Goal: Information Seeking & Learning: Understand process/instructions

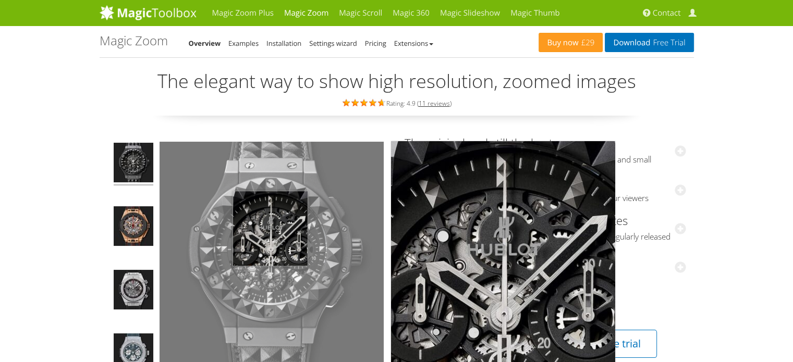
click at [270, 228] on img at bounding box center [271, 254] width 224 height 224
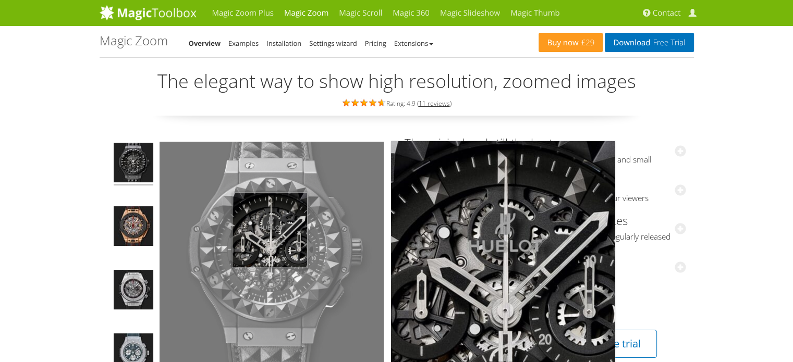
click at [269, 230] on img at bounding box center [271, 254] width 224 height 224
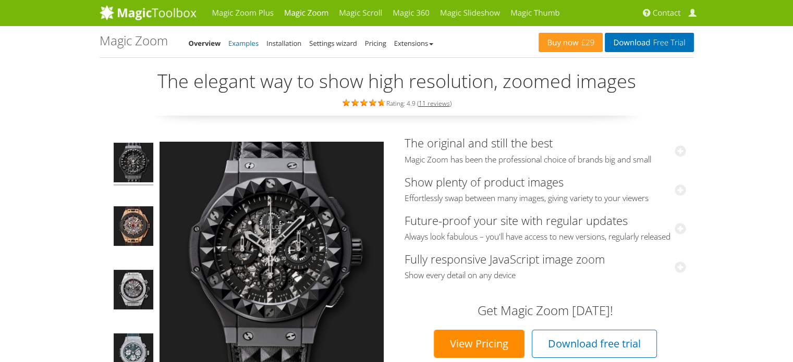
click at [244, 44] on link "Examples" at bounding box center [243, 43] width 30 height 9
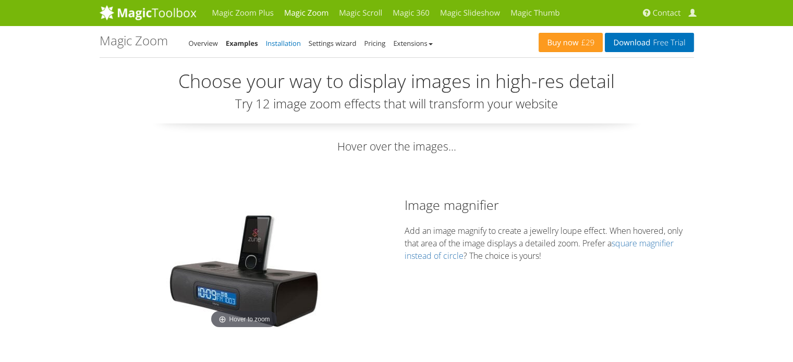
click at [294, 45] on link "Installation" at bounding box center [283, 43] width 35 height 9
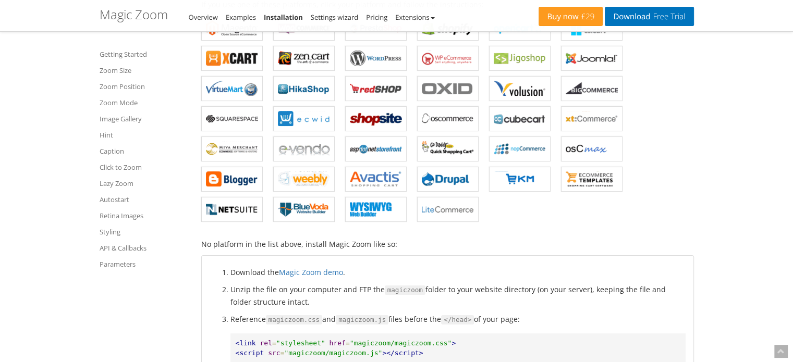
scroll to position [156, 0]
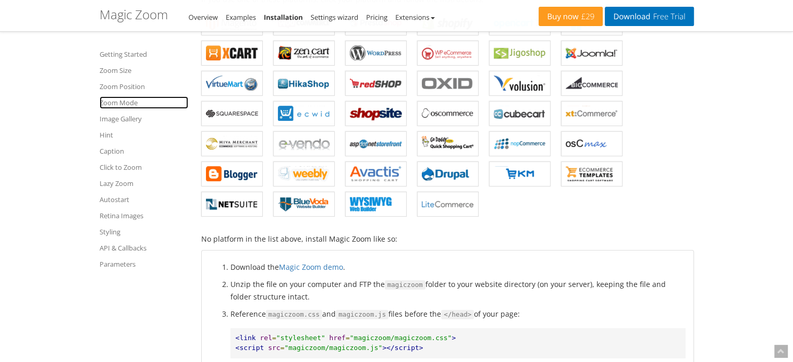
click at [125, 101] on link "Zoom Mode" at bounding box center [144, 102] width 89 height 13
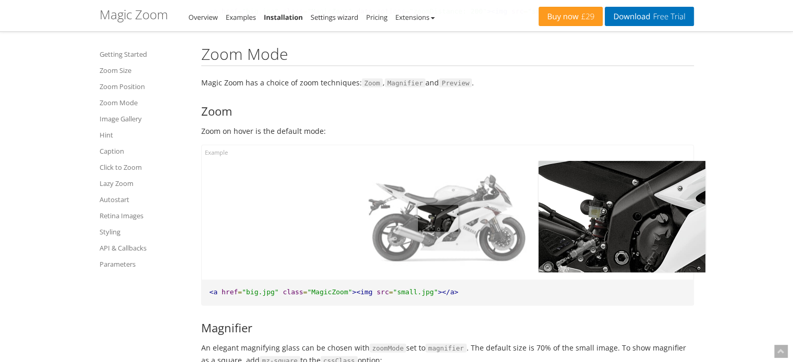
click at [438, 219] on img at bounding box center [447, 216] width 167 height 111
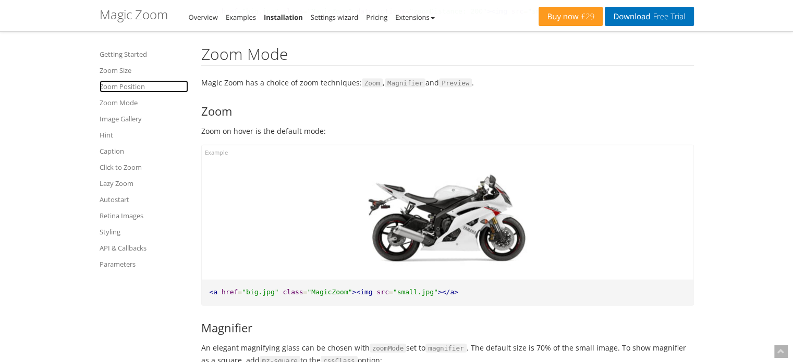
click at [133, 88] on link "Zoom Position" at bounding box center [144, 86] width 89 height 13
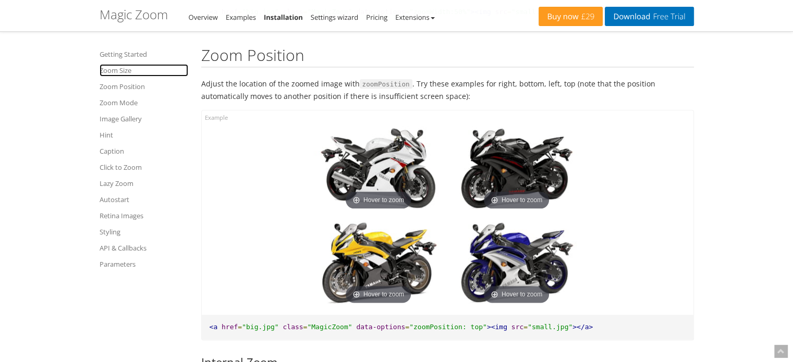
click at [126, 70] on link "Zoom Size" at bounding box center [144, 70] width 89 height 13
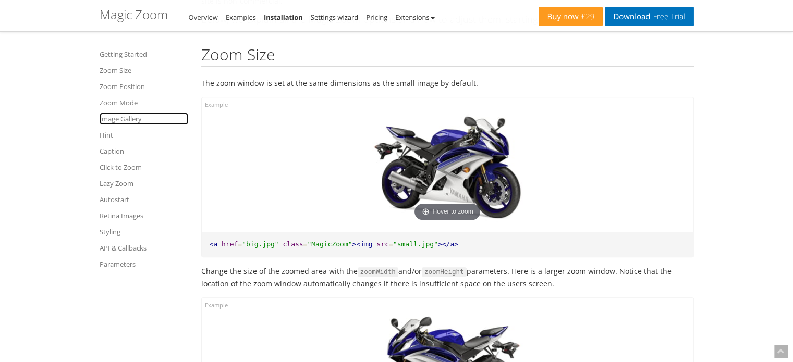
click at [127, 119] on link "Image Gallery" at bounding box center [144, 119] width 89 height 13
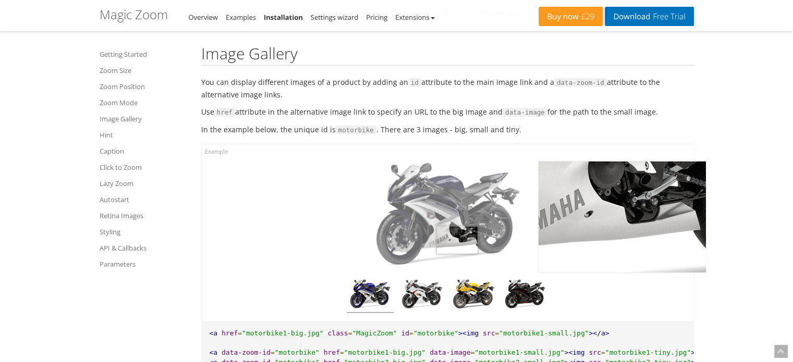
click at [457, 241] on img at bounding box center [447, 215] width 167 height 111
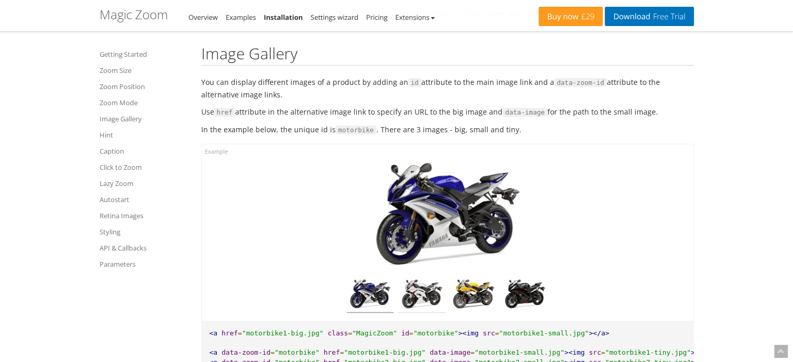
click at [425, 296] on img at bounding box center [421, 296] width 47 height 34
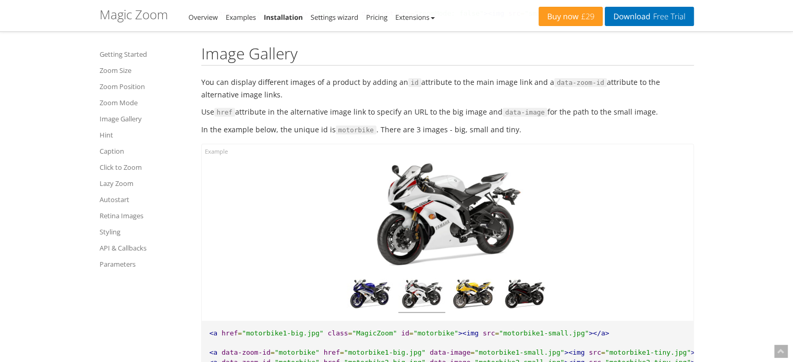
click at [449, 203] on img at bounding box center [447, 215] width 167 height 111
click at [470, 288] on img at bounding box center [473, 296] width 47 height 34
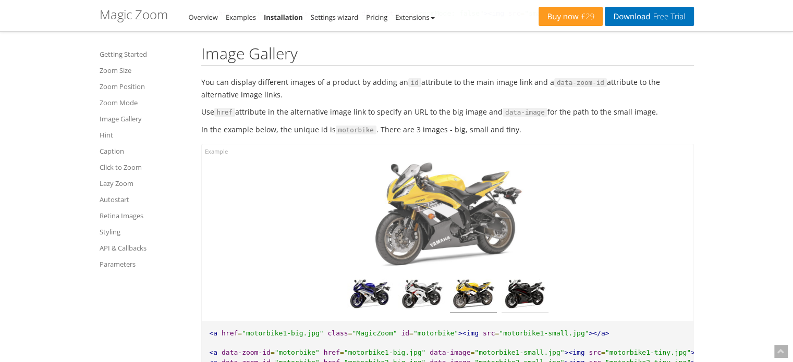
click at [513, 292] on img at bounding box center [524, 296] width 47 height 34
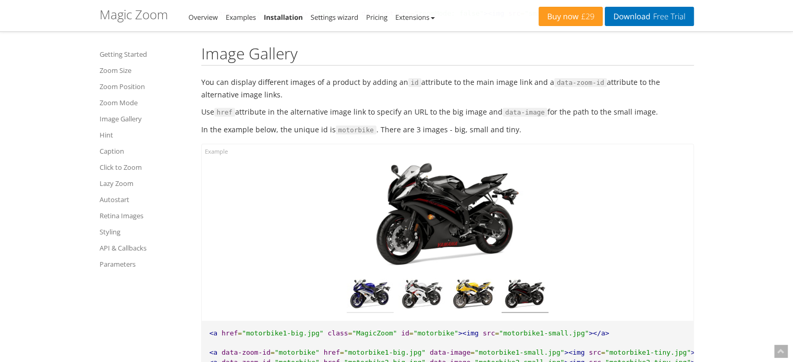
click at [371, 296] on img at bounding box center [370, 296] width 47 height 34
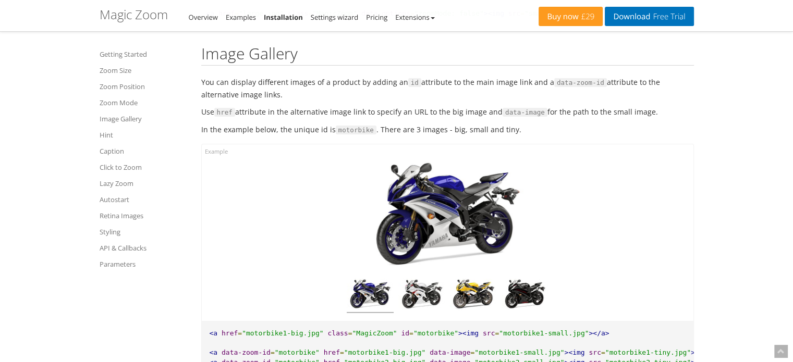
click at [428, 207] on img at bounding box center [447, 215] width 167 height 111
click at [122, 122] on link "Image Gallery" at bounding box center [144, 119] width 89 height 13
click at [110, 132] on link "Hint" at bounding box center [144, 135] width 89 height 13
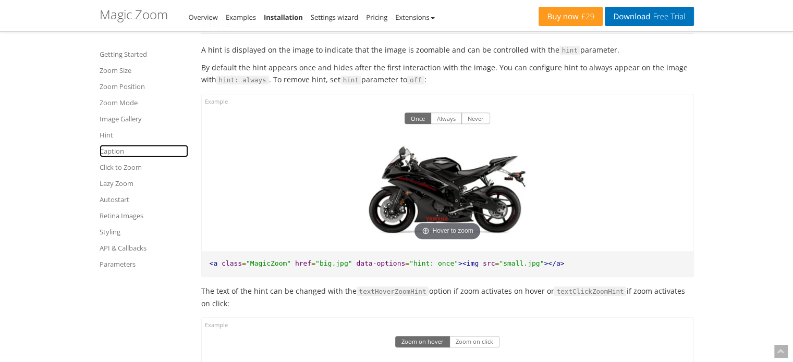
click at [115, 152] on link "Caption" at bounding box center [144, 151] width 89 height 13
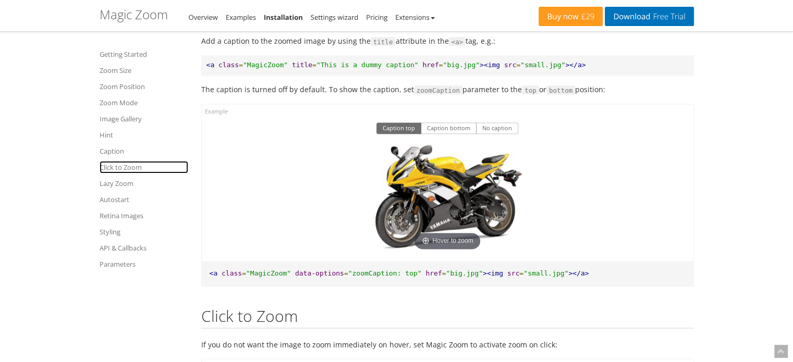
click at [117, 168] on link "Click to Zoom" at bounding box center [144, 167] width 89 height 13
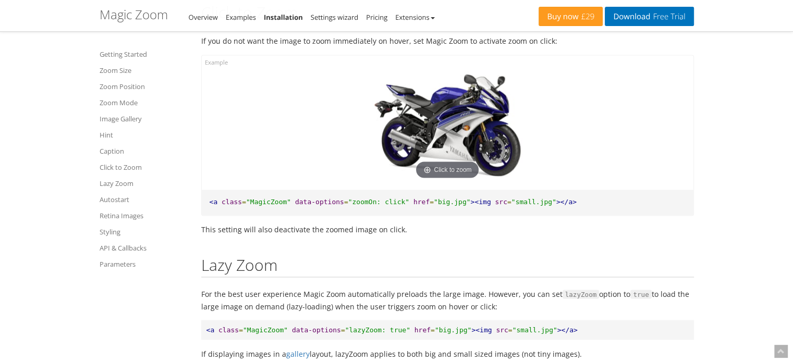
click at [430, 166] on img at bounding box center [447, 126] width 167 height 111
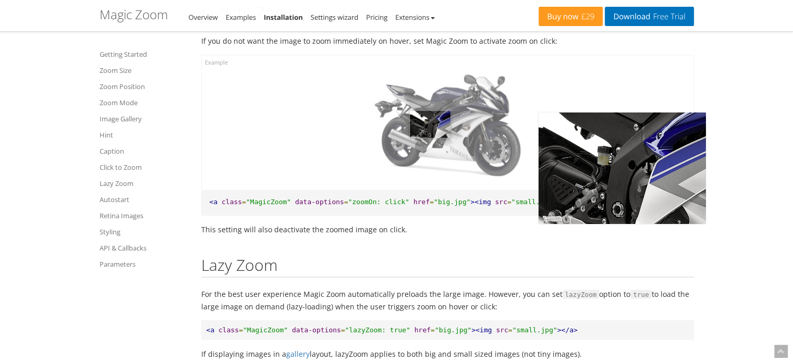
click at [430, 166] on img at bounding box center [447, 126] width 167 height 111
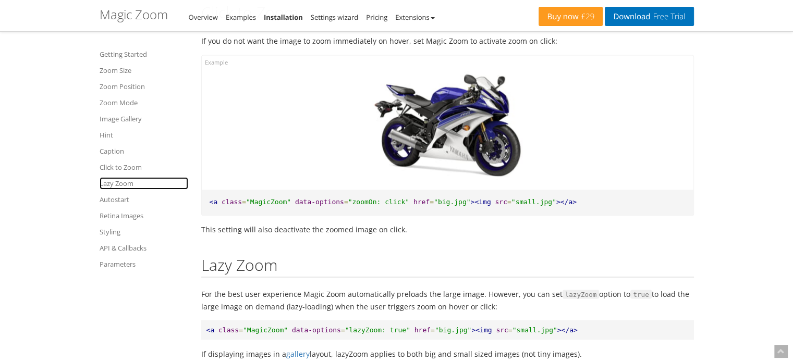
click at [116, 183] on link "Lazy Zoom" at bounding box center [144, 183] width 89 height 13
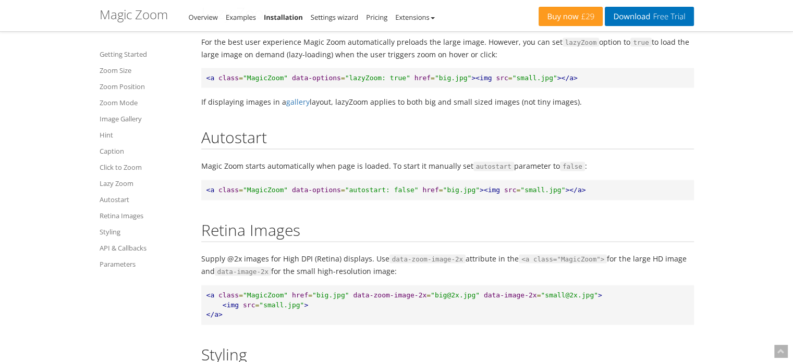
click at [346, 172] on p "Magic Zoom starts automatically when page is loaded. To start it manually set a…" at bounding box center [447, 165] width 493 height 13
click at [124, 198] on link "Autostart" at bounding box center [144, 199] width 89 height 13
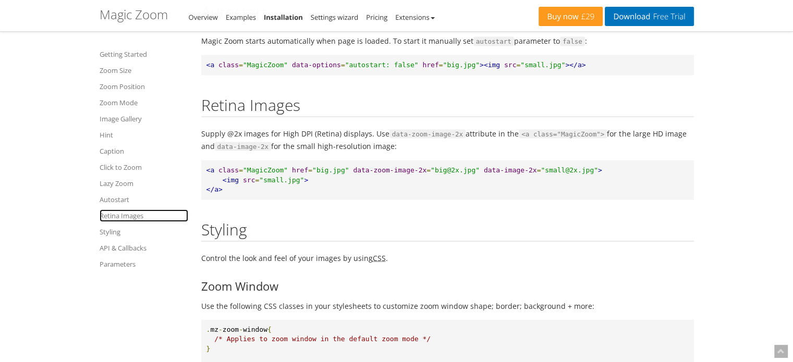
click at [120, 217] on link "Retina Images" at bounding box center [144, 216] width 89 height 13
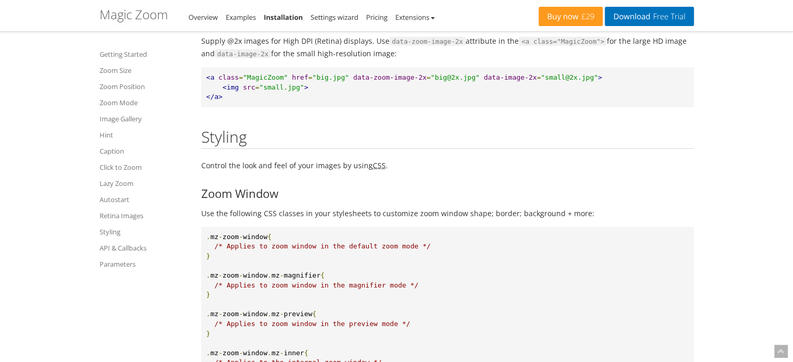
click at [117, 234] on link "Styling" at bounding box center [144, 232] width 89 height 13
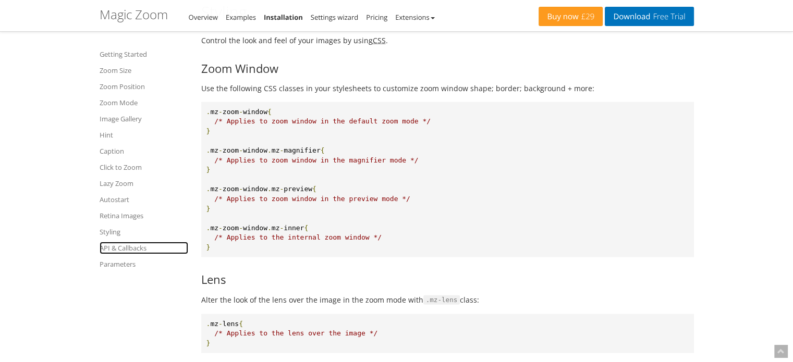
click at [119, 246] on link "API & Callbacks" at bounding box center [144, 248] width 89 height 13
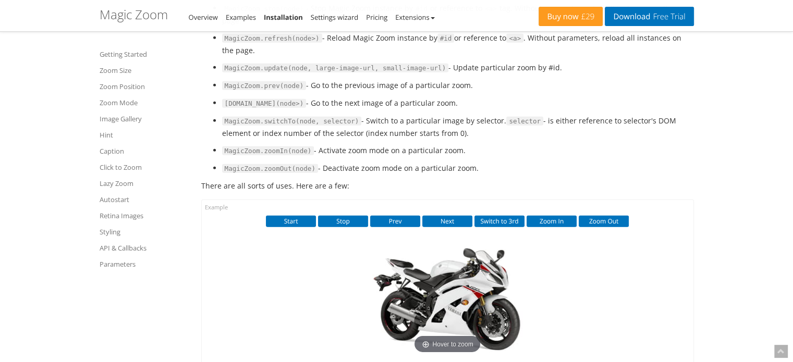
scroll to position [7239, 0]
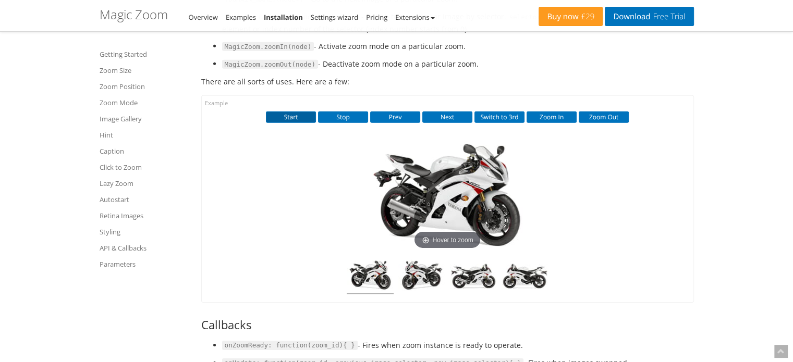
click at [300, 123] on button "Start" at bounding box center [291, 117] width 50 height 11
click at [340, 123] on button "Stop" at bounding box center [343, 117] width 50 height 11
click at [393, 123] on button "Prev" at bounding box center [395, 117] width 50 height 11
click at [336, 123] on button "Stop" at bounding box center [343, 117] width 50 height 11
click at [286, 123] on button "Start" at bounding box center [291, 117] width 50 height 11
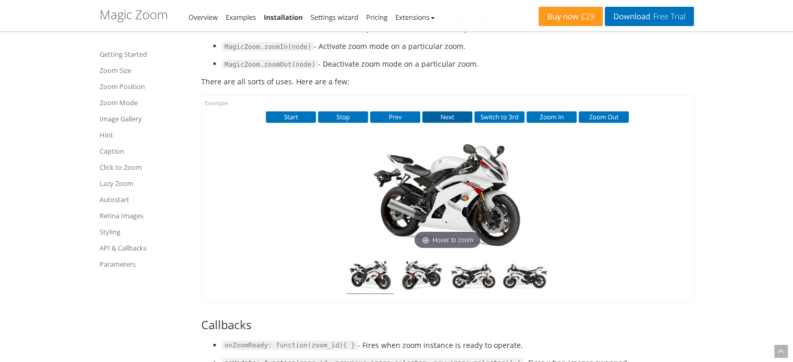
click at [439, 123] on button "Next" at bounding box center [447, 117] width 50 height 11
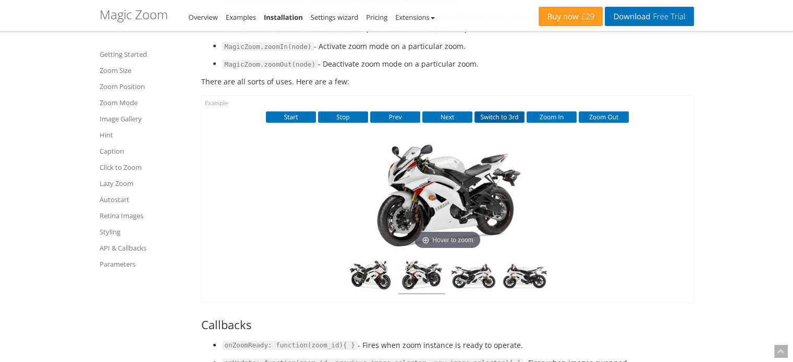
click at [480, 123] on button "Switch to 3rd" at bounding box center [499, 117] width 50 height 11
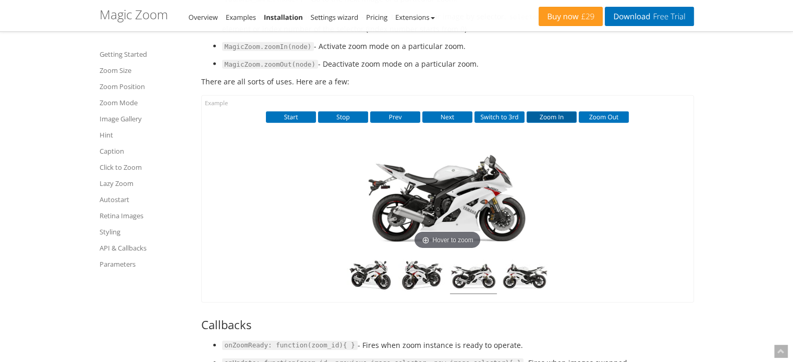
click at [542, 123] on button "Zoom In" at bounding box center [551, 117] width 50 height 11
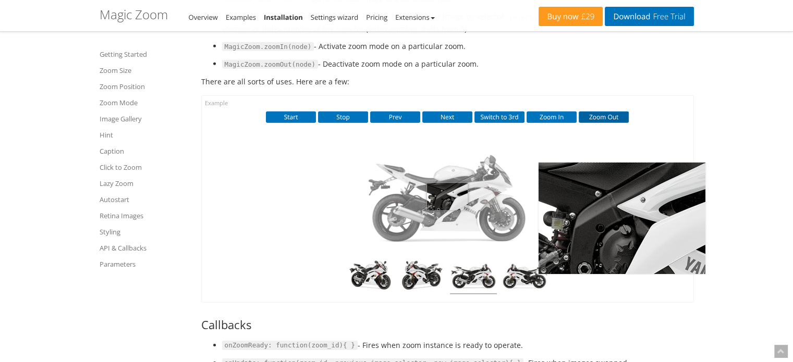
click at [609, 123] on button "Zoom Out" at bounding box center [603, 117] width 50 height 11
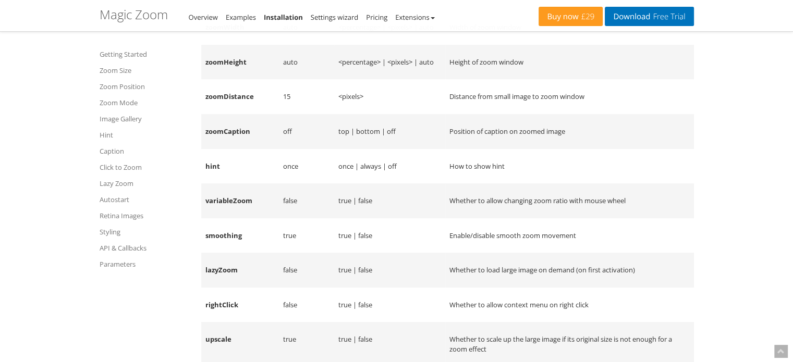
scroll to position [8281, 0]
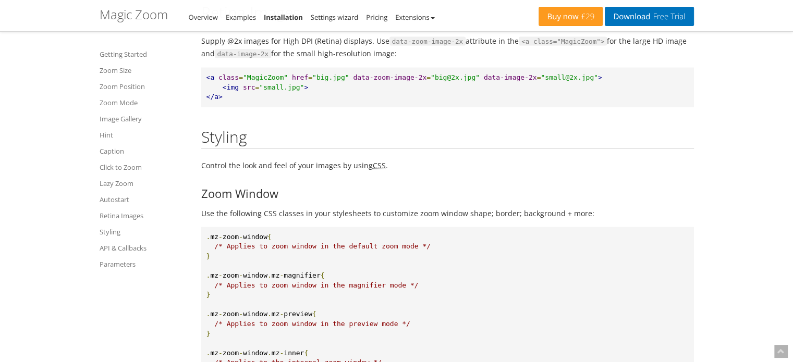
scroll to position [6038, 0]
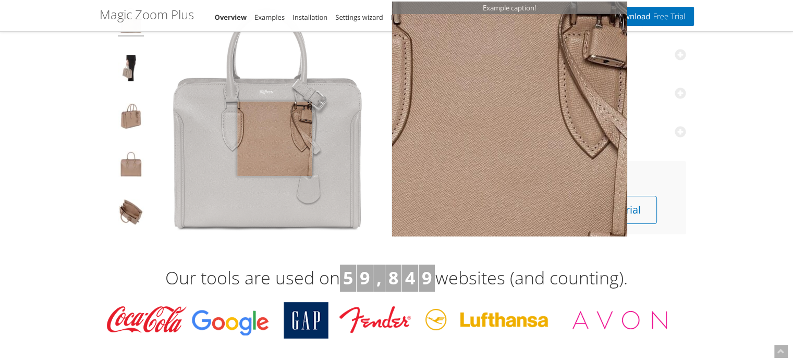
click at [274, 139] on img at bounding box center [267, 118] width 235 height 235
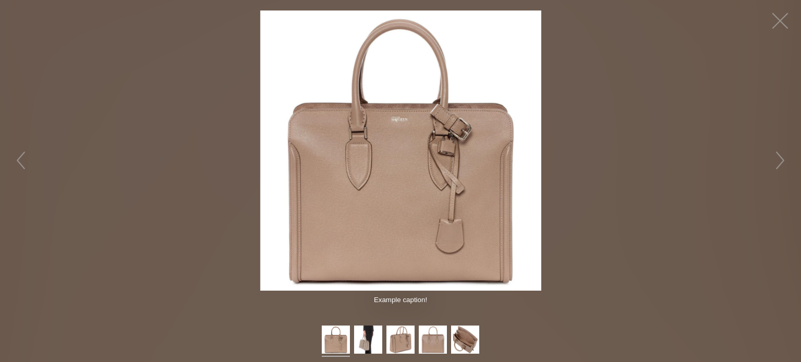
click at [181, 127] on figure "Click to expand" at bounding box center [400, 150] width 801 height 280
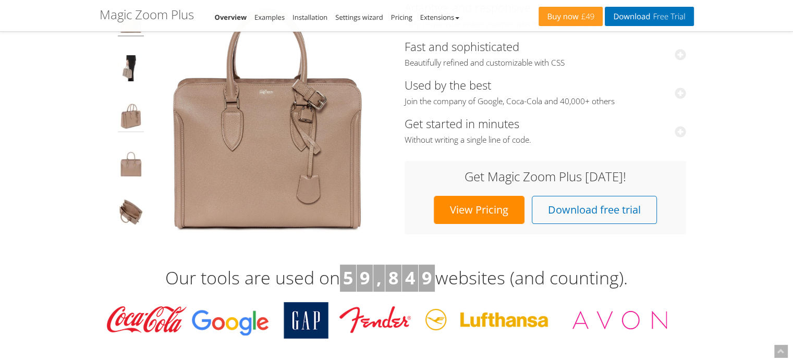
scroll to position [52, 0]
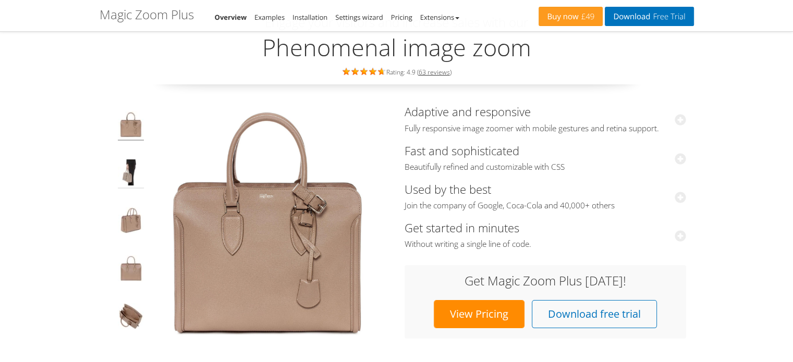
click at [131, 166] on img at bounding box center [131, 173] width 26 height 29
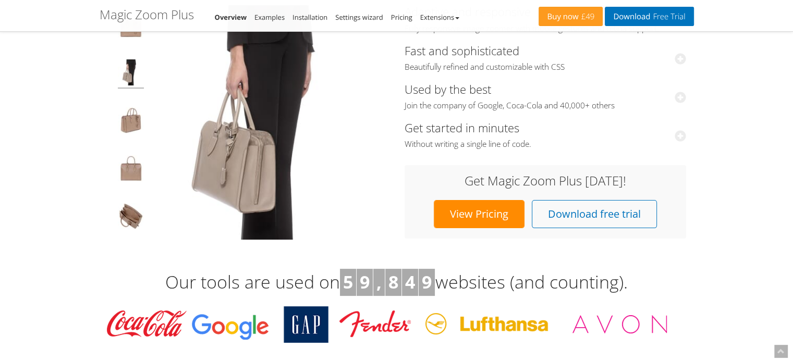
scroll to position [156, 0]
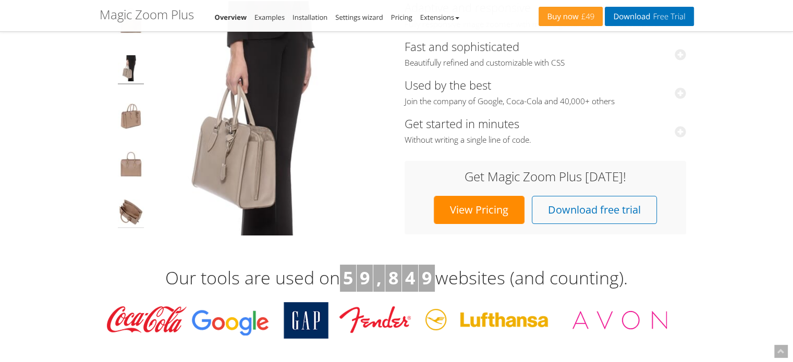
click at [131, 207] on img at bounding box center [131, 213] width 26 height 29
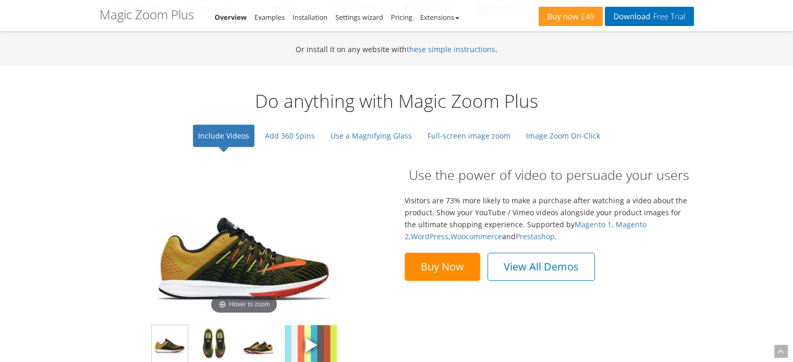
scroll to position [782, 0]
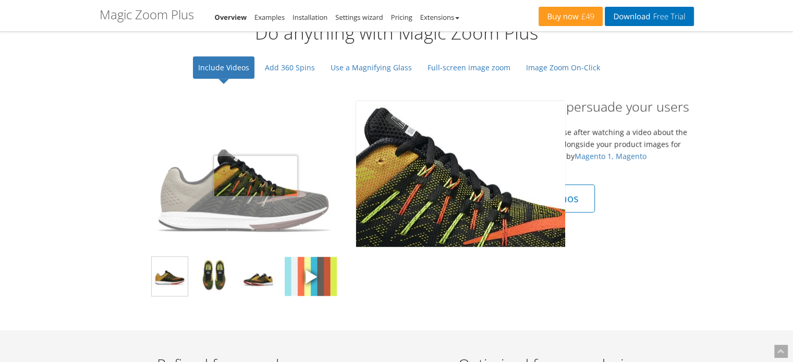
click at [255, 175] on img at bounding box center [244, 176] width 208 height 146
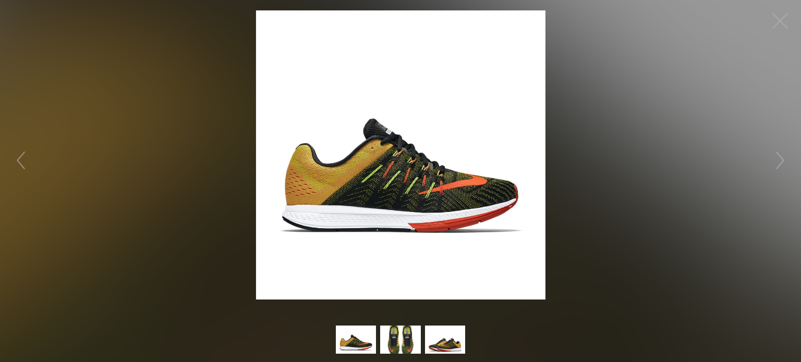
click at [152, 134] on figure "Click to expand" at bounding box center [400, 154] width 801 height 289
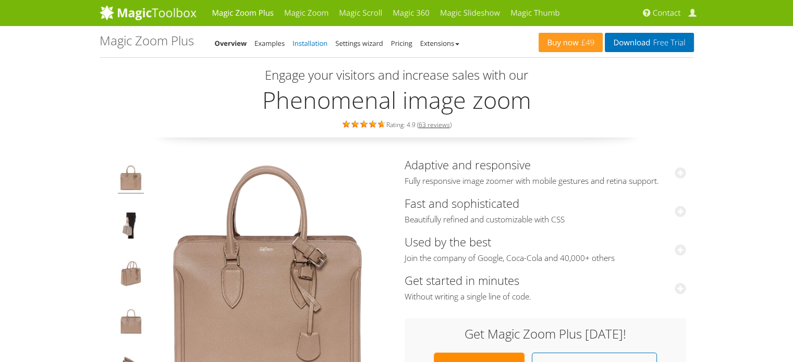
click at [318, 45] on link "Installation" at bounding box center [309, 43] width 35 height 9
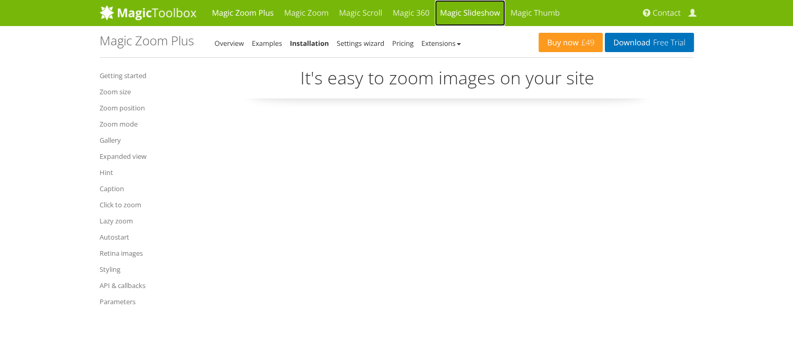
click at [472, 11] on link "Magic Slideshow" at bounding box center [470, 13] width 70 height 26
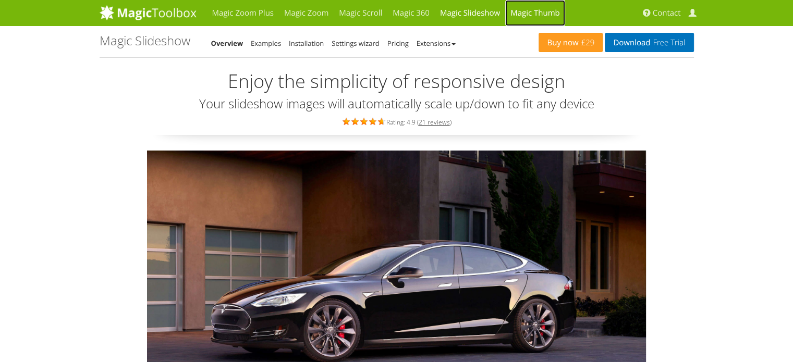
click at [528, 14] on link "Magic Thumb" at bounding box center [535, 13] width 60 height 26
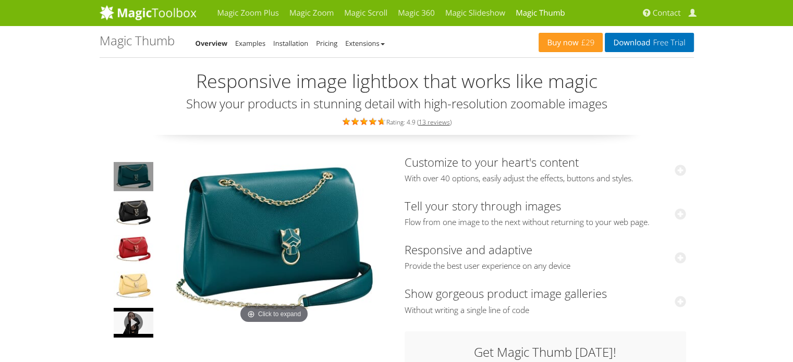
click at [283, 223] on img at bounding box center [273, 241] width 229 height 171
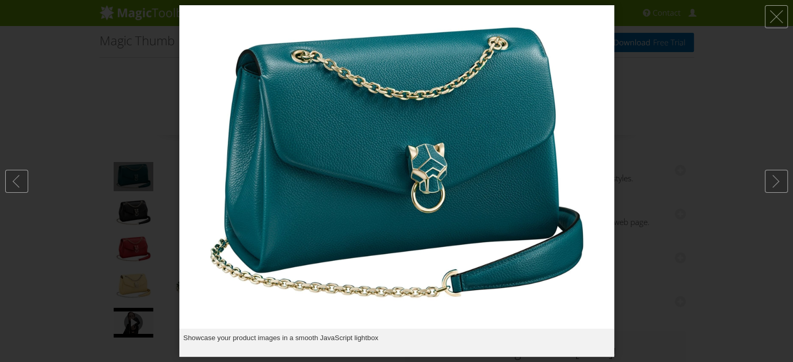
click at [681, 144] on div at bounding box center [396, 181] width 793 height 362
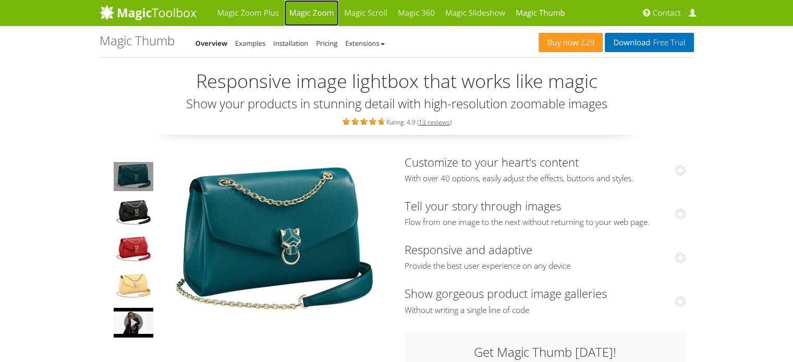
click at [311, 15] on link "Magic Zoom" at bounding box center [311, 13] width 55 height 26
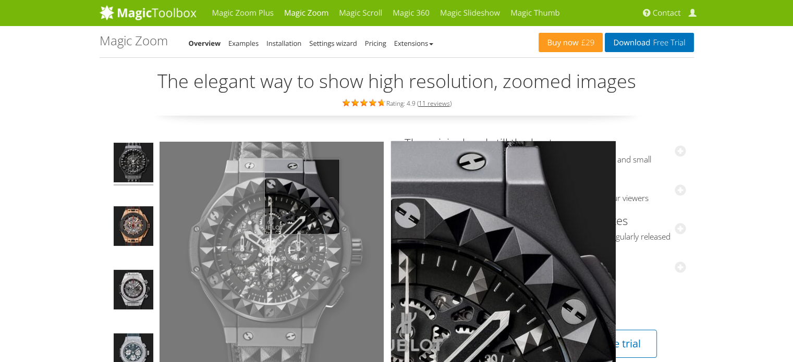
click at [302, 196] on img at bounding box center [271, 254] width 224 height 224
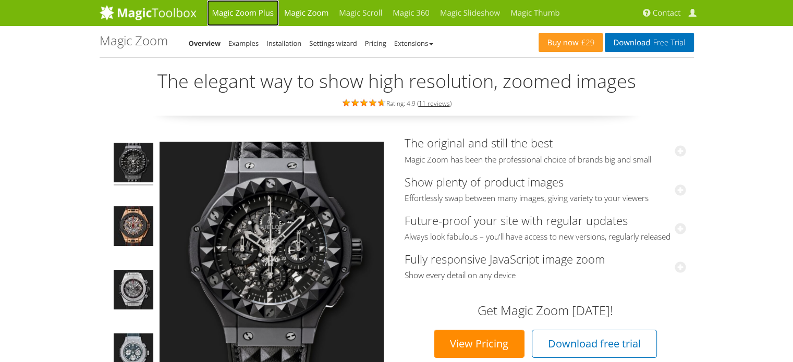
click at [244, 14] on link "Magic Zoom Plus" at bounding box center [243, 13] width 72 height 26
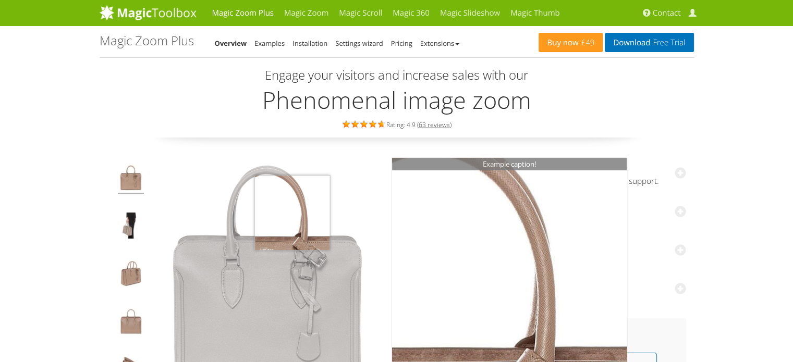
click at [292, 212] on img at bounding box center [267, 275] width 235 height 235
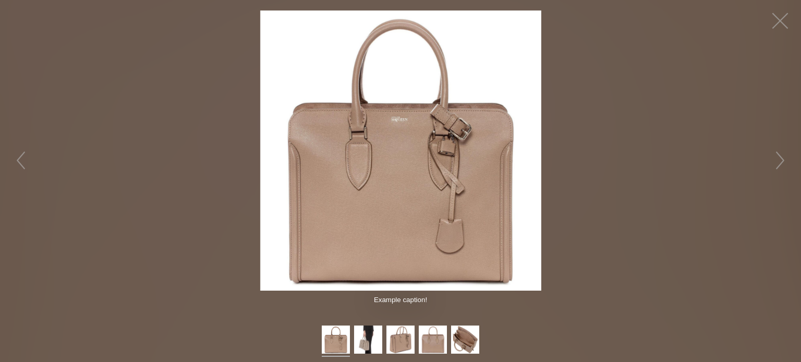
click at [76, 115] on figure "Click to expand" at bounding box center [400, 150] width 801 height 280
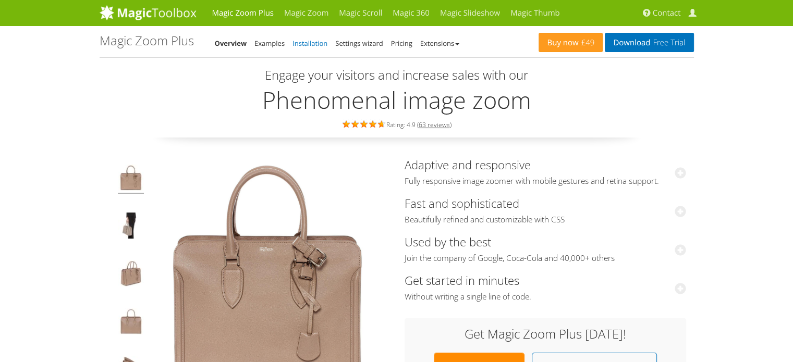
click at [295, 44] on link "Installation" at bounding box center [309, 43] width 35 height 9
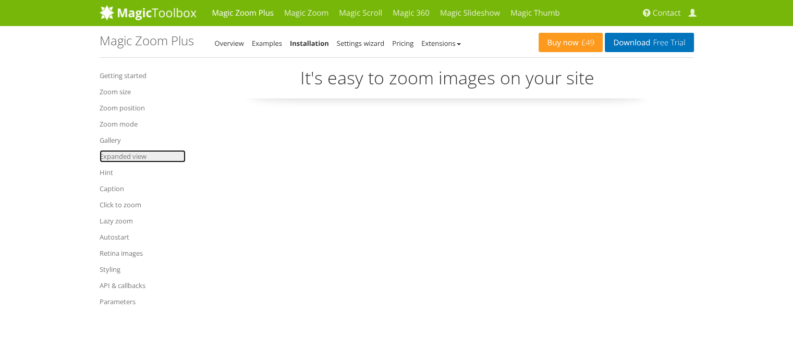
click at [124, 159] on link "Expanded view" at bounding box center [143, 156] width 86 height 13
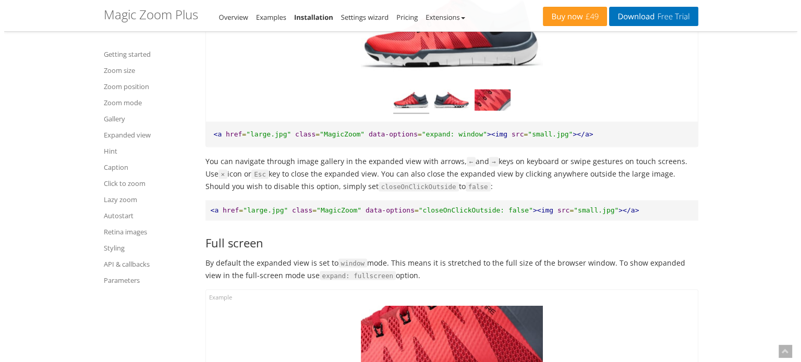
scroll to position [5962, 0]
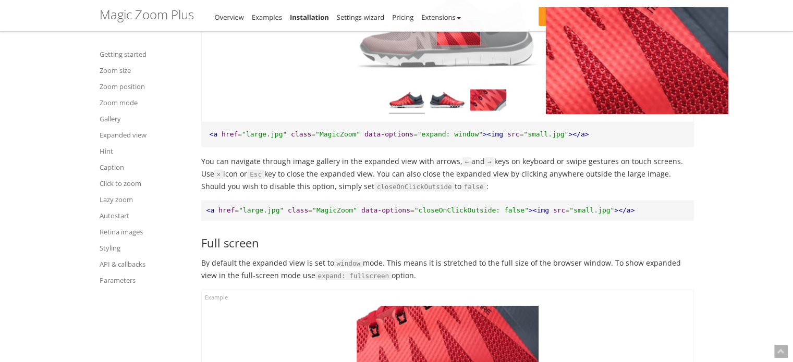
click at [458, 65] on img at bounding box center [447, 29] width 182 height 106
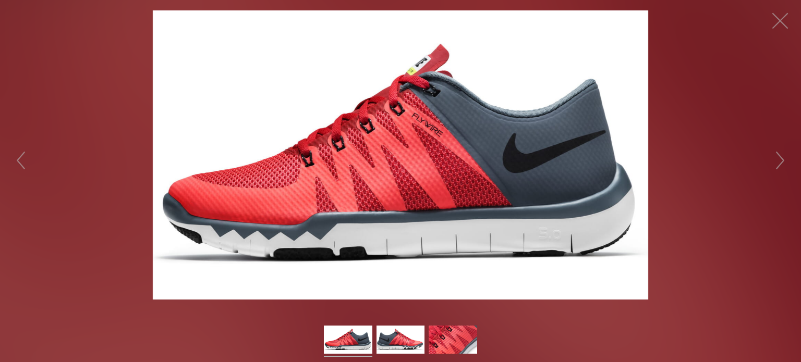
click at [75, 105] on figure "Click to expand" at bounding box center [400, 154] width 801 height 289
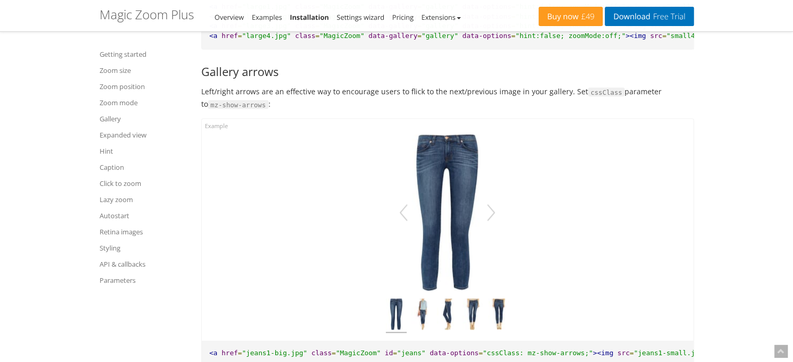
scroll to position [4919, 0]
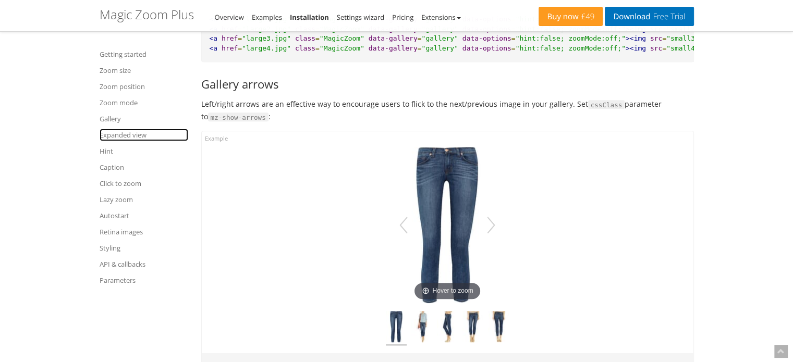
click at [134, 136] on link "Expanded view" at bounding box center [144, 135] width 89 height 13
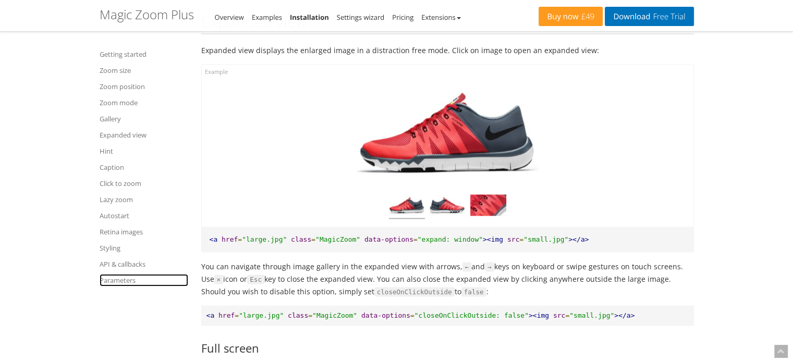
click at [120, 284] on link "Parameters" at bounding box center [144, 280] width 89 height 13
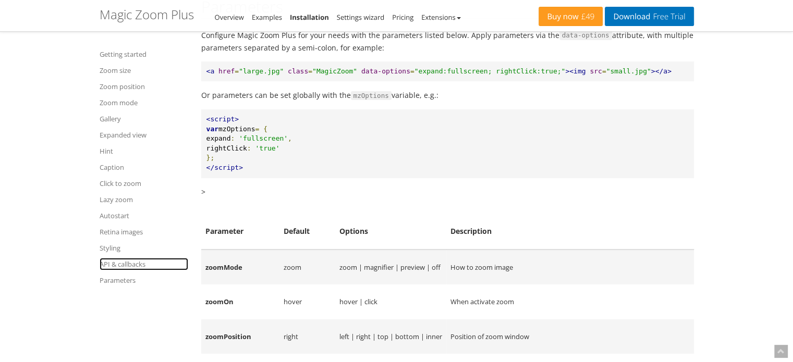
click at [124, 266] on link "API & callbacks" at bounding box center [144, 264] width 89 height 13
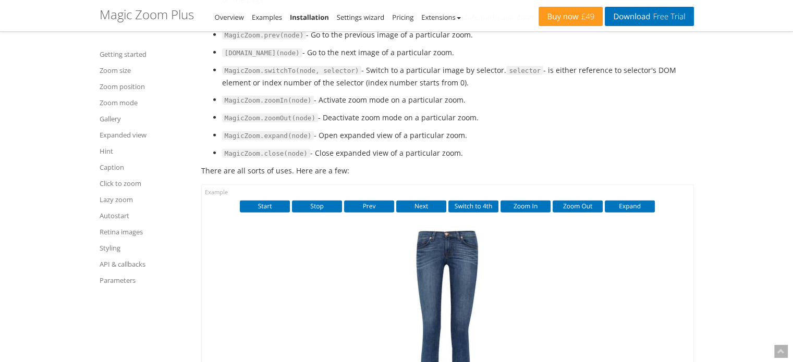
scroll to position [11135, 0]
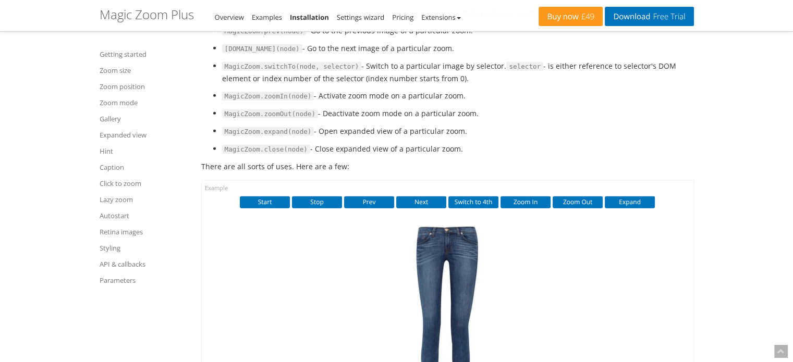
click at [296, 137] on code "MagicZoom.expand(node)" at bounding box center [268, 131] width 92 height 9
click at [322, 138] on li "MagicZoom.expand(node) - Open expanded view of a particular zoom." at bounding box center [458, 131] width 472 height 13
drag, startPoint x: 224, startPoint y: 177, endPoint x: 282, endPoint y: 178, distance: 58.9
click at [282, 137] on code "MagicZoom.expand(node)" at bounding box center [268, 131] width 92 height 9
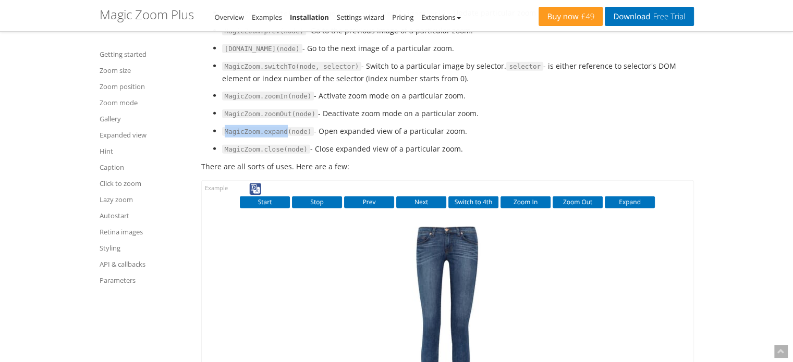
click at [273, 137] on code "MagicZoom.expand(node)" at bounding box center [268, 131] width 92 height 9
click at [255, 155] on ul "MagicZoom.start(node) - Start Magic Zoom Plus instance by #id or reference to <…" at bounding box center [447, 37] width 493 height 238
drag, startPoint x: 223, startPoint y: 179, endPoint x: 306, endPoint y: 177, distance: 83.4
click at [306, 138] on li "MagicZoom.expand(node) - Open expanded view of a particular zoom." at bounding box center [458, 131] width 472 height 13
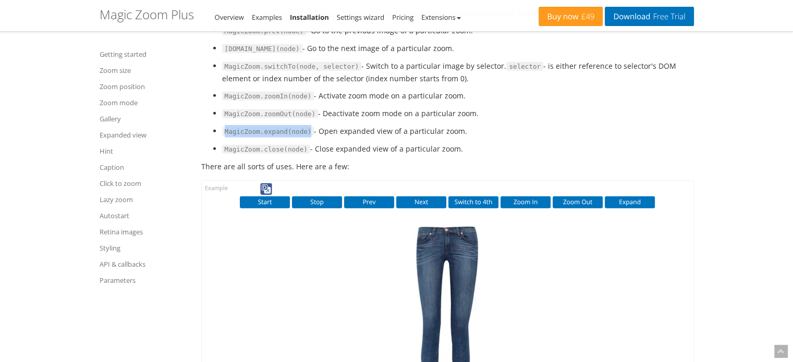
copy code "MagicZoom.expand(node)"
click at [502, 138] on li "MagicZoom.expand(node) - Open expanded view of a particular zoom." at bounding box center [458, 131] width 472 height 13
